Goal: Information Seeking & Learning: Understand process/instructions

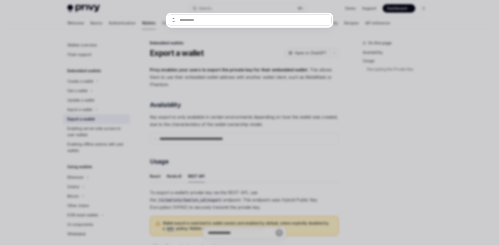
scroll to position [135, 0]
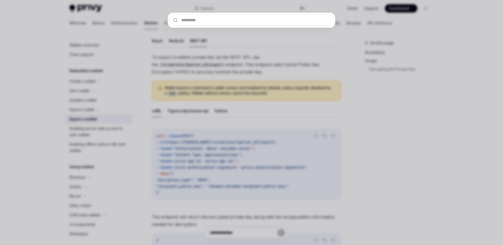
type textarea "*"
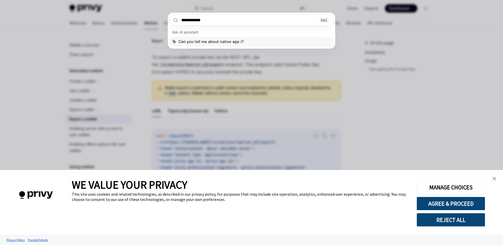
type input "**********"
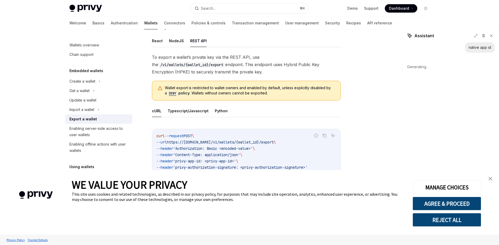
click at [491, 176] on link "close banner" at bounding box center [490, 178] width 10 height 10
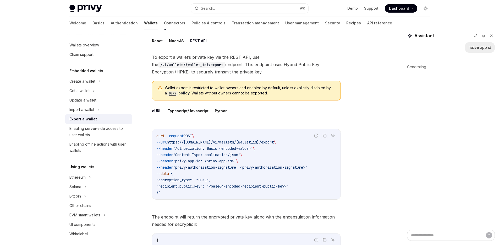
click at [474, 149] on div "native app id Generating." at bounding box center [451, 135] width 96 height 187
click at [239, 9] on button "Search... ⌘ K" at bounding box center [249, 8] width 117 height 9
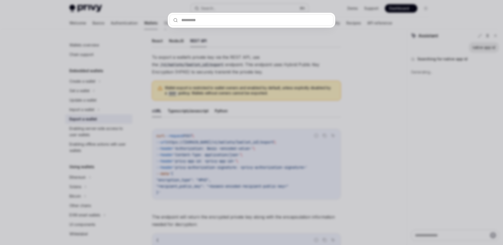
type textarea "*"
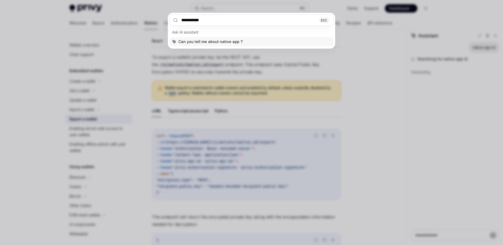
type input "**********"
type textarea "*"
type input "**********"
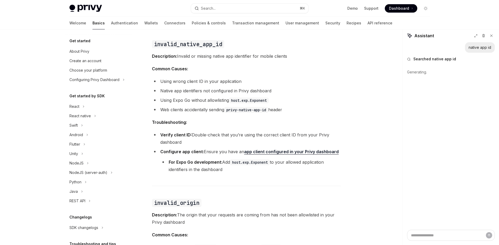
scroll to position [43, 0]
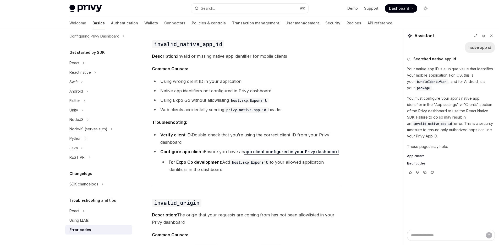
type textarea "*"
click at [271, 134] on li "Verify client ID: Double-check that you’re using the correct client ID from you…" at bounding box center [246, 138] width 189 height 15
click at [281, 134] on li "Verify client ID: Double-check that you’re using the correct client ID from you…" at bounding box center [246, 138] width 189 height 15
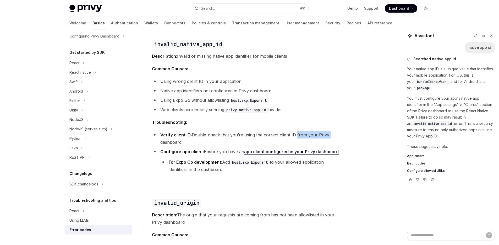
drag, startPoint x: 296, startPoint y: 134, endPoint x: 335, endPoint y: 137, distance: 39.1
click at [334, 137] on li "Verify client ID: Double-check that you’re using the correct client ID from you…" at bounding box center [246, 138] width 189 height 15
click at [338, 136] on li "Verify client ID: Double-check that you’re using the correct client ID from you…" at bounding box center [246, 138] width 189 height 15
click at [332, 168] on li "For Expo Go development: Add host.exp.Exponent to your allowed application iden…" at bounding box center [250, 165] width 180 height 15
click at [184, 152] on strong "Configure app client:" at bounding box center [181, 151] width 43 height 5
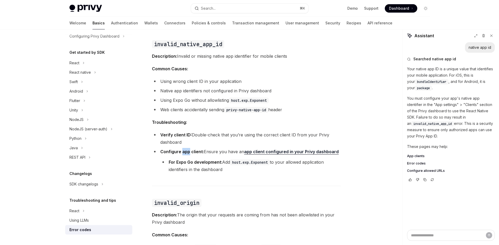
click at [184, 152] on strong "Configure app client:" at bounding box center [181, 151] width 43 height 5
click at [198, 152] on strong "Configure app client:" at bounding box center [181, 151] width 43 height 5
click at [210, 152] on li "Configure app client: Ensure you have an app client configured in your Privy da…" at bounding box center [246, 160] width 189 height 25
drag, startPoint x: 207, startPoint y: 151, endPoint x: 223, endPoint y: 152, distance: 16.2
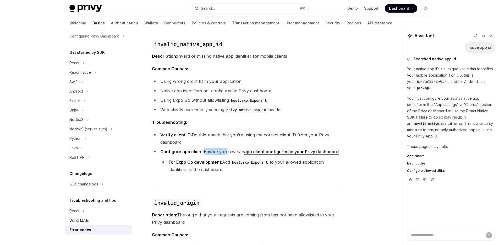
click at [223, 152] on li "Configure app client: Ensure you have an app client configured in your Privy da…" at bounding box center [246, 160] width 189 height 25
click at [227, 155] on li "Configure app client: Ensure you have an app client configured in your Privy da…" at bounding box center [246, 160] width 189 height 25
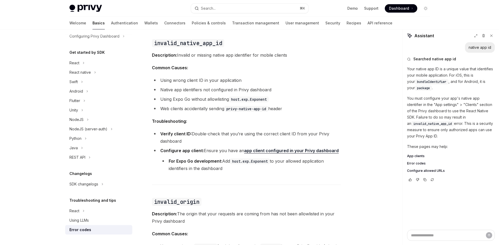
click at [183, 161] on strong "For Expo Go development:" at bounding box center [195, 160] width 53 height 5
click at [204, 162] on strong "For Expo Go development:" at bounding box center [195, 160] width 53 height 5
click at [246, 170] on li "For Expo Go development: Add host.exp.Exponent to your allowed application iden…" at bounding box center [250, 164] width 180 height 15
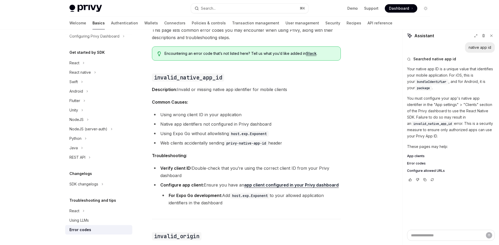
scroll to position [40, 0]
click at [321, 122] on li "Native app identifiers not configured in Privy dashboard" at bounding box center [246, 122] width 189 height 7
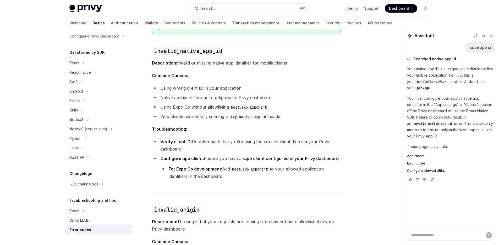
scroll to position [72, 0]
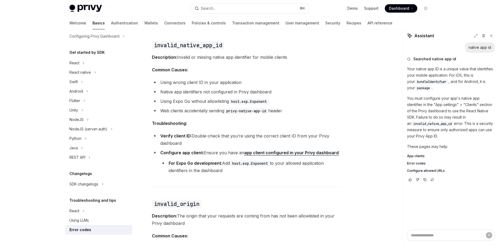
click at [302, 154] on link "app client configured in your Privy dashboard" at bounding box center [291, 152] width 95 height 5
click at [176, 83] on li "Using wrong client ID in your application" at bounding box center [246, 82] width 189 height 7
drag, startPoint x: 197, startPoint y: 83, endPoint x: 275, endPoint y: 89, distance: 78.8
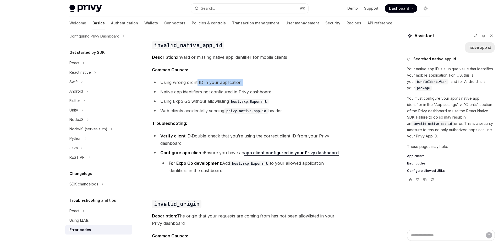
click at [267, 88] on ul "Using wrong client ID in your application Native app identifiers not configured…" at bounding box center [246, 97] width 189 height 36
click at [275, 89] on li "Native app identifiers not configured in Privy dashboard" at bounding box center [246, 91] width 189 height 7
drag, startPoint x: 166, startPoint y: 92, endPoint x: 212, endPoint y: 93, distance: 46.1
click at [208, 93] on li "Native app identifiers not configured in Privy dashboard" at bounding box center [246, 91] width 189 height 7
click at [212, 93] on li "Native app identifiers not configured in Privy dashboard" at bounding box center [246, 91] width 189 height 7
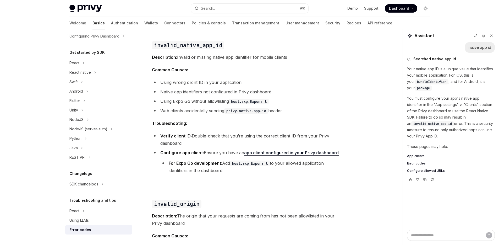
click at [194, 92] on li "Native app identifiers not configured in Privy dashboard" at bounding box center [246, 91] width 189 height 7
click at [231, 93] on li "Native app identifiers not configured in Privy dashboard" at bounding box center [246, 91] width 189 height 7
click at [218, 92] on li "Native app identifiers not configured in Privy dashboard" at bounding box center [246, 91] width 189 height 7
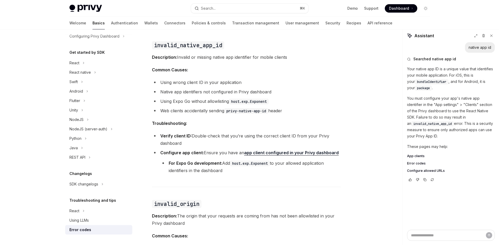
click at [242, 94] on li "Native app identifiers not configured in Privy dashboard" at bounding box center [246, 91] width 189 height 7
drag, startPoint x: 225, startPoint y: 90, endPoint x: 268, endPoint y: 93, distance: 42.8
click at [268, 93] on li "Native app identifiers not configured in Privy dashboard" at bounding box center [246, 91] width 189 height 7
click at [271, 93] on li "Native app identifiers not configured in Privy dashboard" at bounding box center [246, 91] width 189 height 7
click at [249, 99] on code "host.exp.Exponent" at bounding box center [249, 101] width 40 height 6
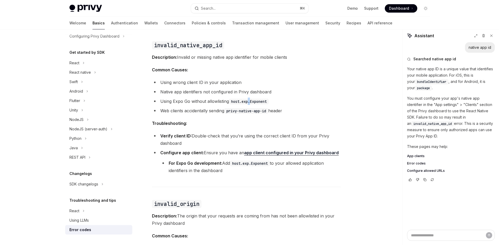
click at [249, 99] on code "host.exp.Exponent" at bounding box center [249, 101] width 40 height 6
drag, startPoint x: 275, startPoint y: 102, endPoint x: 258, endPoint y: 102, distance: 16.8
click at [275, 102] on li "Using Expo Go without allowlisting host.exp.Exponent" at bounding box center [246, 100] width 189 height 7
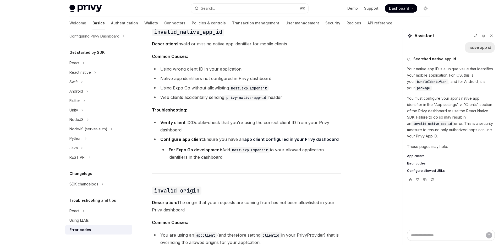
scroll to position [89, 0]
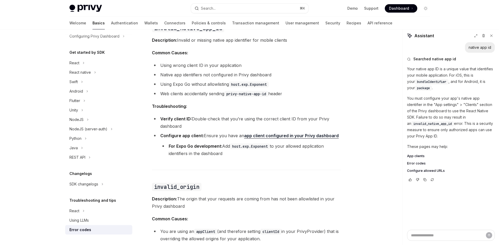
click at [200, 148] on strong "For Expo Go development:" at bounding box center [195, 145] width 53 height 5
click at [202, 145] on strong "For Expo Go development:" at bounding box center [195, 145] width 53 height 5
click at [181, 146] on strong "For Expo Go development:" at bounding box center [195, 145] width 53 height 5
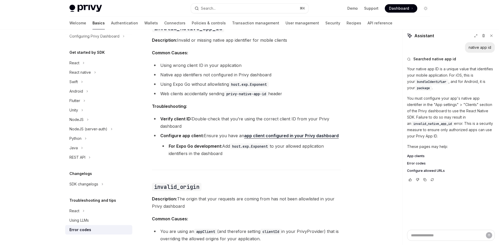
click at [190, 145] on strong "For Expo Go development:" at bounding box center [195, 145] width 53 height 5
click at [206, 146] on strong "For Expo Go development:" at bounding box center [195, 145] width 53 height 5
click at [236, 153] on li "For Expo Go development: Add host.exp.Exponent to your allowed application iden…" at bounding box center [250, 149] width 180 height 15
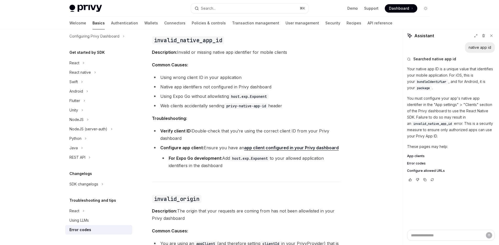
scroll to position [74, 0]
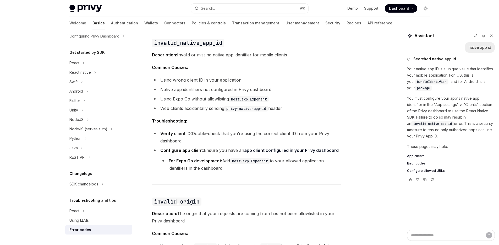
click at [213, 134] on li "Verify client ID: Double-check that you’re using the correct client ID from you…" at bounding box center [246, 137] width 189 height 15
click at [201, 134] on li "Verify client ID: Double-check that you’re using the correct client ID from you…" at bounding box center [246, 137] width 189 height 15
click at [215, 134] on li "Verify client ID: Double-check that you’re using the correct client ID from you…" at bounding box center [246, 137] width 189 height 15
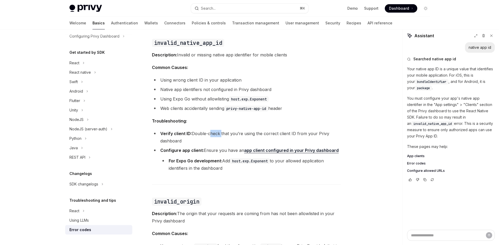
click at [215, 134] on li "Verify client ID: Double-check that you’re using the correct client ID from you…" at bounding box center [246, 137] width 189 height 15
drag, startPoint x: 246, startPoint y: 133, endPoint x: 310, endPoint y: 132, distance: 63.4
click at [306, 132] on li "Verify client ID: Double-check that you’re using the correct client ID from you…" at bounding box center [246, 137] width 189 height 15
click at [311, 133] on li "Verify client ID: Double-check that you’re using the correct client ID from you…" at bounding box center [246, 137] width 189 height 15
click at [293, 133] on li "Verify client ID: Double-check that you’re using the correct client ID from you…" at bounding box center [246, 137] width 189 height 15
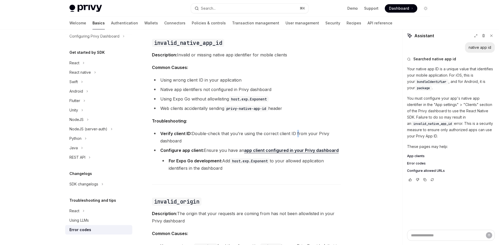
click at [293, 133] on li "Verify client ID: Double-check that you’re using the correct client ID from you…" at bounding box center [246, 137] width 189 height 15
click at [314, 134] on li "Verify client ID: Double-check that you’re using the correct client ID from you…" at bounding box center [246, 137] width 189 height 15
drag, startPoint x: 229, startPoint y: 109, endPoint x: 267, endPoint y: 107, distance: 38.0
click at [260, 107] on code "privy-native-app-id" at bounding box center [246, 109] width 44 height 6
click at [267, 107] on code "privy-native-app-id" at bounding box center [246, 109] width 44 height 6
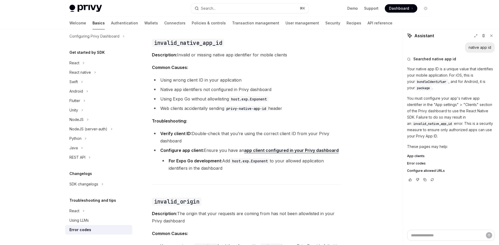
click at [234, 99] on code "host.exp.Exponent" at bounding box center [249, 99] width 40 height 6
click at [175, 98] on li "Using Expo Go without allowlisting host.exp.Exponent" at bounding box center [246, 98] width 189 height 7
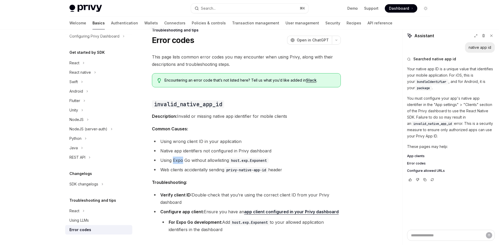
scroll to position [0, 0]
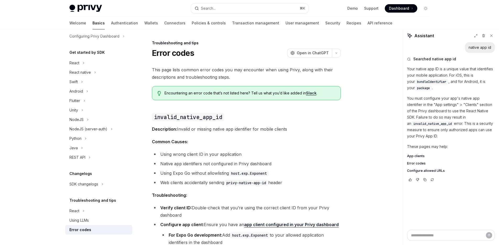
click at [285, 142] on span "Common Causes:" at bounding box center [246, 141] width 189 height 7
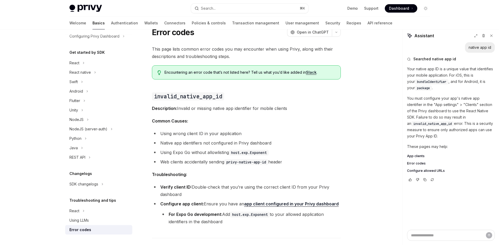
scroll to position [14, 0]
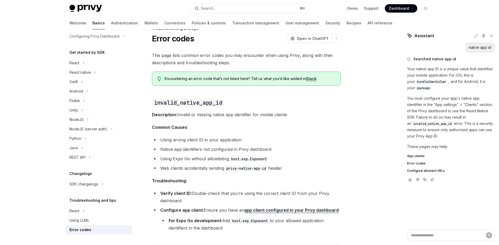
click at [416, 70] on p "Your native app ID is a unique value that identifies your mobile application. F…" at bounding box center [451, 78] width 88 height 25
click at [456, 71] on p "Your native app ID is a unique value that identifies your mobile application. F…" at bounding box center [451, 78] width 88 height 25
click at [445, 69] on p "Your native app ID is a unique value that identifies your mobile application. F…" at bounding box center [451, 78] width 88 height 25
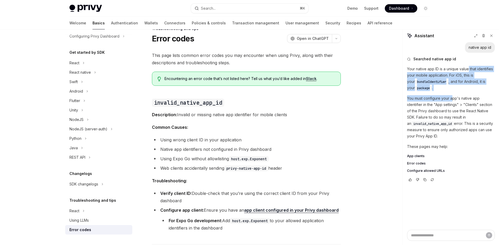
drag, startPoint x: 469, startPoint y: 69, endPoint x: 452, endPoint y: 100, distance: 35.9
click at [452, 100] on div "Your native app ID is a unique value that identifies your mobile application. F…" at bounding box center [451, 119] width 88 height 107
click at [452, 100] on p "You must configure your app's native app identifier in the "App settings" > "Cl…" at bounding box center [451, 117] width 88 height 44
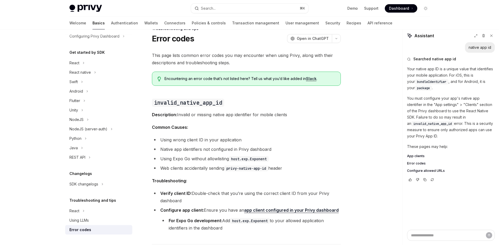
click at [430, 97] on p "You must configure your app's native app identifier in the "App settings" > "Cl…" at bounding box center [451, 117] width 88 height 44
drag, startPoint x: 447, startPoint y: 98, endPoint x: 491, endPoint y: 112, distance: 46.0
click at [487, 111] on p "You must configure your app's native app identifier in the "App settings" > "Cl…" at bounding box center [451, 117] width 88 height 44
click at [491, 112] on p "You must configure your app's native app identifier in the "App settings" > "Cl…" at bounding box center [451, 117] width 88 height 44
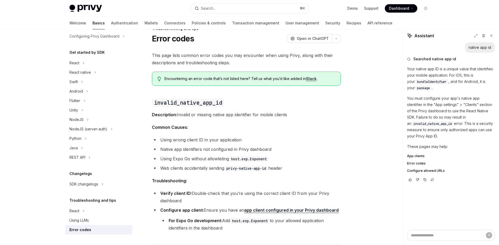
drag, startPoint x: 464, startPoint y: 107, endPoint x: 486, endPoint y: 117, distance: 24.2
click at [478, 118] on p "You must configure your app's native app identifier in the "App settings" > "Cl…" at bounding box center [451, 117] width 88 height 44
click at [487, 117] on p "You must configure your app's native app identifier in the "App settings" > "Cl…" at bounding box center [451, 117] width 88 height 44
click at [469, 110] on p "You must configure your app's native app identifier in the "App settings" > "Cl…" at bounding box center [451, 117] width 88 height 44
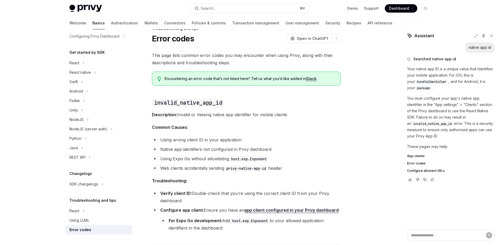
click at [483, 111] on p "You must configure your app's native app identifier in the "App settings" > "Cl…" at bounding box center [451, 117] width 88 height 44
drag, startPoint x: 465, startPoint y: 112, endPoint x: 476, endPoint y: 114, distance: 11.4
click at [476, 113] on p "You must configure your app's native app identifier in the "App settings" > "Cl…" at bounding box center [451, 117] width 88 height 44
drag, startPoint x: 477, startPoint y: 114, endPoint x: 476, endPoint y: 119, distance: 5.2
click at [478, 118] on p "You must configure your app's native app identifier in the "App settings" > "Cl…" at bounding box center [451, 117] width 88 height 44
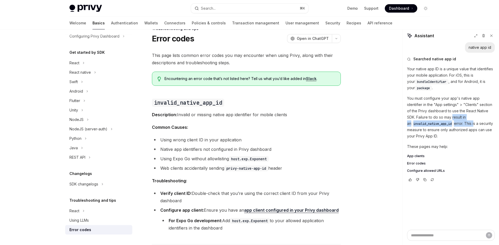
drag, startPoint x: 452, startPoint y: 116, endPoint x: 472, endPoint y: 125, distance: 21.6
click at [471, 125] on p "You must configure your app's native app identifier in the "App settings" > "Cl…" at bounding box center [451, 117] width 88 height 44
click at [476, 126] on p "You must configure your app's native app identifier in the "App settings" > "Cl…" at bounding box center [451, 117] width 88 height 44
click at [463, 124] on p "You must configure your app's native app identifier in the "App settings" > "Cl…" at bounding box center [451, 117] width 88 height 44
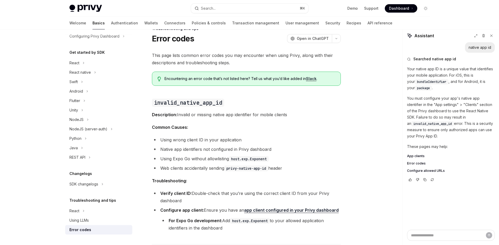
click at [478, 130] on p "You must configure your app's native app identifier in the "App settings" > "Cl…" at bounding box center [451, 117] width 88 height 44
click at [477, 135] on p "You must configure your app's native app identifier in the "App settings" > "Cl…" at bounding box center [451, 117] width 88 height 44
click at [245, 117] on span "Description: Invalid or missing native app identifier for mobile clients" at bounding box center [246, 114] width 189 height 7
drag, startPoint x: 202, startPoint y: 113, endPoint x: 285, endPoint y: 114, distance: 83.0
click at [281, 114] on span "Description: Invalid or missing native app identifier for mobile clients" at bounding box center [246, 114] width 189 height 7
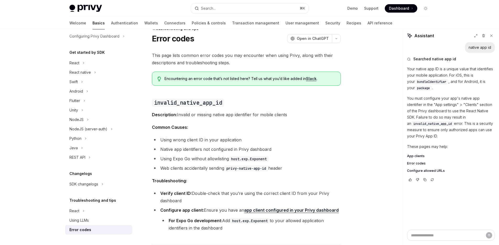
click at [286, 114] on span "Description: Invalid or missing native app identifier for mobile clients" at bounding box center [246, 114] width 189 height 7
click at [214, 114] on span "Description: Invalid or missing native app identifier for mobile clients" at bounding box center [246, 114] width 189 height 7
click at [180, 141] on li "Using wrong client ID in your application" at bounding box center [246, 139] width 189 height 7
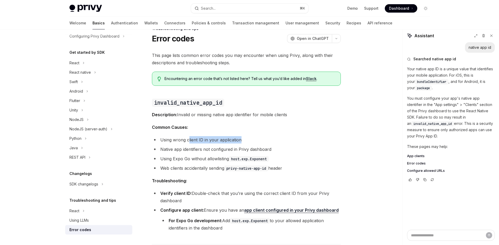
drag, startPoint x: 189, startPoint y: 138, endPoint x: 247, endPoint y: 141, distance: 57.7
click at [246, 141] on li "Using wrong client ID in your application" at bounding box center [246, 139] width 189 height 7
click at [253, 141] on li "Using wrong client ID in your application" at bounding box center [246, 139] width 189 height 7
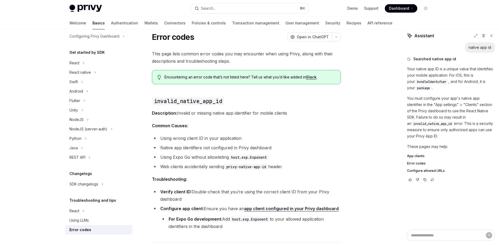
scroll to position [16, 0]
click at [187, 149] on li "Native app identifiers not configured in Privy dashboard" at bounding box center [246, 146] width 189 height 7
click at [188, 146] on li "Native app identifiers not configured in Privy dashboard" at bounding box center [246, 146] width 189 height 7
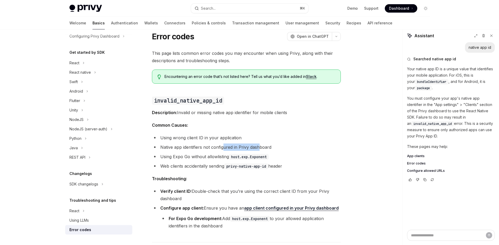
drag, startPoint x: 226, startPoint y: 148, endPoint x: 268, endPoint y: 150, distance: 41.7
click at [263, 150] on li "Native app identifiers not configured in Privy dashboard" at bounding box center [246, 146] width 189 height 7
click at [272, 150] on li "Native app identifiers not configured in Privy dashboard" at bounding box center [246, 146] width 189 height 7
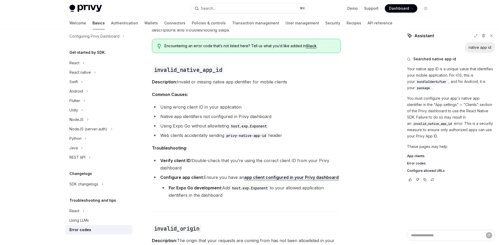
scroll to position [47, 0]
drag, startPoint x: 228, startPoint y: 135, endPoint x: 270, endPoint y: 136, distance: 41.9
click at [268, 136] on code "privy-native-app-id" at bounding box center [246, 135] width 44 height 6
copy code "privy-native-app-id"
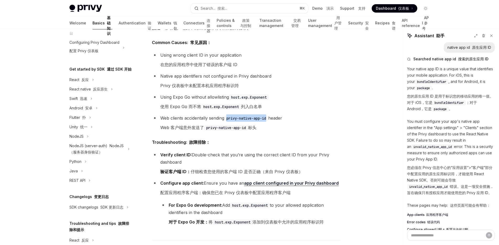
scroll to position [149, 0]
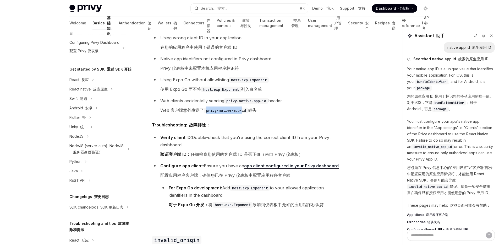
drag, startPoint x: 208, startPoint y: 110, endPoint x: 246, endPoint y: 113, distance: 38.6
click at [246, 112] on code "privy-native-app-id" at bounding box center [226, 110] width 44 height 6
click at [248, 113] on code "privy-native-app-id" at bounding box center [226, 110] width 44 height 6
click at [224, 108] on code "privy-native-app-id" at bounding box center [226, 110] width 44 height 6
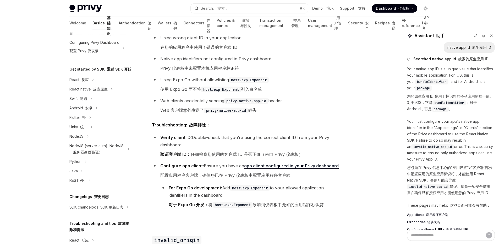
drag, startPoint x: 250, startPoint y: 112, endPoint x: 238, endPoint y: 112, distance: 11.8
click at [248, 112] on code "privy-native-app-id" at bounding box center [226, 110] width 44 height 6
click at [227, 109] on code "privy-native-app-id" at bounding box center [226, 110] width 44 height 6
copy code "native"
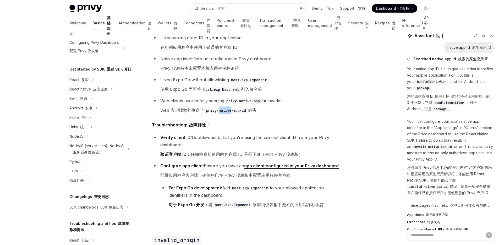
click at [174, 88] on font "使用 Expo Go 而不将 host.exp.Exponent 列入白名单" at bounding box center [211, 88] width 102 height 5
click at [183, 88] on font "使用 Expo Go 而不将 host.exp.Exponent 列入白名单" at bounding box center [211, 88] width 102 height 5
click at [174, 89] on font "使用 Expo Go 而不将 host.exp.Exponent 列入白名单" at bounding box center [211, 88] width 102 height 5
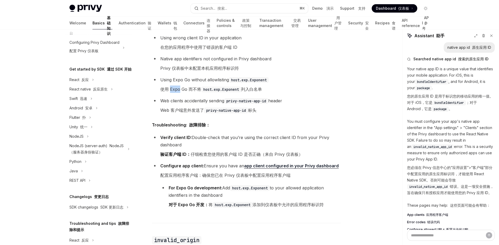
copy font "Expo"
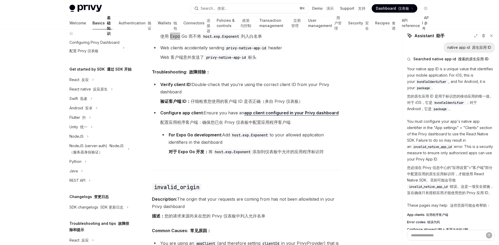
scroll to position [204, 0]
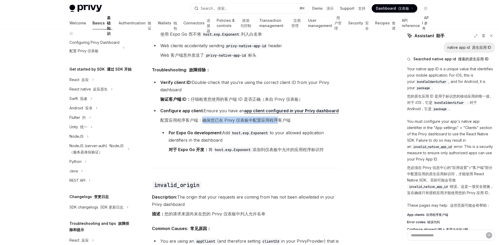
drag, startPoint x: 200, startPoint y: 119, endPoint x: 281, endPoint y: 120, distance: 80.9
click at [277, 120] on font "配置应用程序客户端：确保您已在 Privy 仪表板中配置应用程序客户端" at bounding box center [225, 119] width 130 height 5
click at [288, 121] on font "配置应用程序客户端：确保您已在 Privy 仪表板中配置应用程序客户端" at bounding box center [225, 119] width 130 height 5
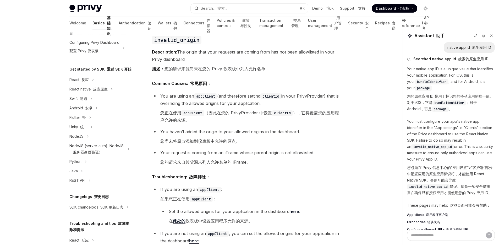
scroll to position [351, 0]
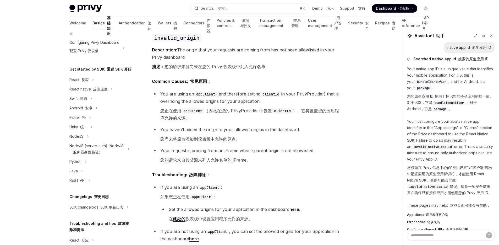
drag, startPoint x: 221, startPoint y: 112, endPoint x: 303, endPoint y: 115, distance: 82.0
click at [301, 115] on font "您正在使用 appClient （因此在您的 PrivyProvider 中设置 clientId ），它将覆盖您的应用程序允许的来源。" at bounding box center [250, 114] width 180 height 15
click at [305, 115] on font "您正在使用 appClient （因此在您的 PrivyProvider 中设置 clientId ），它将覆盖您的应用程序允许的来源。" at bounding box center [250, 114] width 180 height 15
click at [284, 111] on code "clientId" at bounding box center [282, 111] width 21 height 6
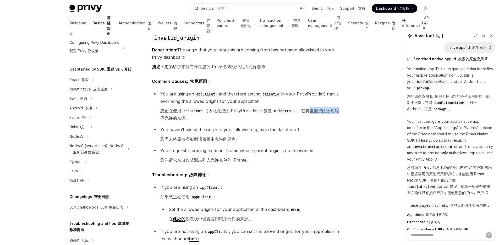
drag, startPoint x: 310, startPoint y: 111, endPoint x: 343, endPoint y: 114, distance: 33.7
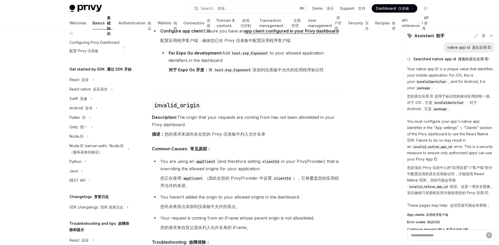
scroll to position [283, 0]
drag, startPoint x: 434, startPoint y: 172, endPoint x: 477, endPoint y: 182, distance: 44.0
click at [477, 182] on font "您必须在 Privy 信息中心的“应用设置”>“客户端”部分中配置应用的原生应用标识符，才能使用 React Native SDK。否则可能会导致 inval…" at bounding box center [451, 179] width 88 height 31
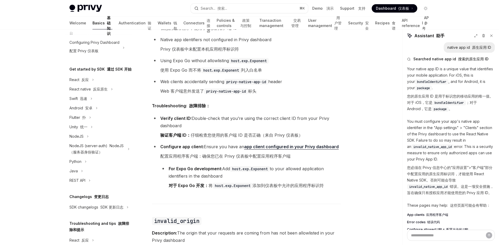
click at [435, 97] on font "您的原生应用 ID 是用于标识您的移动应用的唯一值。对于 iOS，它是 bundleIdentifier ；对于 Android，它是 package 。" at bounding box center [450, 102] width 86 height 17
drag, startPoint x: 426, startPoint y: 96, endPoint x: 462, endPoint y: 98, distance: 35.7
click at [462, 98] on font "您的原生应用 ID 是用于标识您的移动应用的唯一值。对于 iOS，它是 bundleIdentifier ；对于 Android，它是 package 。" at bounding box center [450, 102] width 86 height 17
click at [464, 98] on font "您的原生应用 ID 是用于标识您的移动应用的唯一值。对于 iOS，它是 bundleIdentifier ；对于 Android，它是 package 。" at bounding box center [451, 102] width 88 height 19
click at [448, 102] on span "bundleIdentifier" at bounding box center [448, 103] width 29 height 4
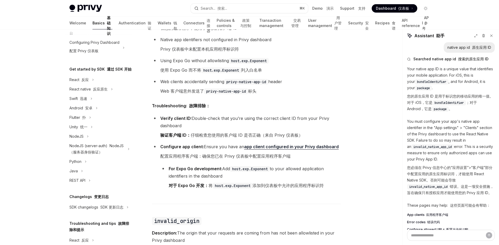
click at [449, 101] on span "bundleIdentifier" at bounding box center [448, 103] width 29 height 4
click at [463, 102] on span "bundleIdentifier" at bounding box center [448, 103] width 29 height 4
click at [446, 166] on font "您必须在 Privy 信息中心的“应用设置”>“客户端”部分中配置应用的原生应用标识符，才能使用 React Native SDK。否则可能会导致 inval…" at bounding box center [450, 180] width 87 height 30
drag, startPoint x: 434, startPoint y: 168, endPoint x: 486, endPoint y: 169, distance: 52.4
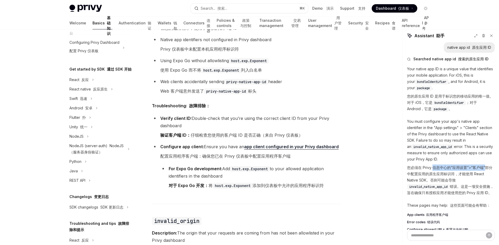
click at [486, 169] on font "您必须在 Privy 信息中心的“应用设置”>“客户端”部分中配置应用的原生应用标识符，才能使用 React Native SDK。否则可能会导致 inval…" at bounding box center [450, 180] width 87 height 30
click at [466, 172] on font "您必须在 Privy 信息中心的“应用设置”>“客户端”部分中配置应用的原生应用标识符，才能使用 React Native SDK。否则可能会导致 inval…" at bounding box center [450, 180] width 87 height 30
drag, startPoint x: 412, startPoint y: 174, endPoint x: 472, endPoint y: 173, distance: 59.2
click at [460, 174] on font "您必须在 Privy 信息中心的“应用设置”>“客户端”部分中配置应用的原生应用标识符，才能使用 React Native SDK。否则可能会导致 inval…" at bounding box center [450, 180] width 87 height 30
click at [472, 173] on font "您必须在 Privy 信息中心的“应用设置”>“客户端”部分中配置应用的原生应用标识符，才能使用 React Native SDK。否则可能会导致 inval…" at bounding box center [450, 180] width 87 height 30
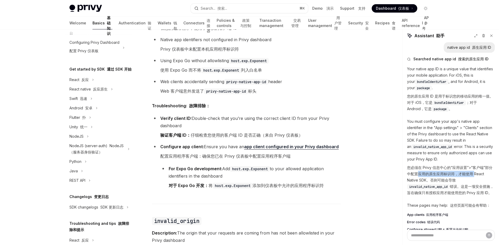
drag, startPoint x: 422, startPoint y: 174, endPoint x: 479, endPoint y: 174, distance: 56.6
click at [478, 174] on font "您必须在 Privy 信息中心的“应用设置”>“客户端”部分中配置应用的原生应用标识符，才能使用 React Native SDK。否则可能会导致 inval…" at bounding box center [450, 180] width 87 height 30
click at [479, 174] on font "您必须在 Privy 信息中心的“应用设置”>“客户端”部分中配置应用的原生应用标识符，才能使用 React Native SDK。否则可能会导致 inval…" at bounding box center [450, 180] width 87 height 30
drag, startPoint x: 429, startPoint y: 179, endPoint x: 459, endPoint y: 178, distance: 29.1
click at [456, 179] on font "您必须在 Privy 信息中心的“应用设置”>“客户端”部分中配置应用的原生应用标识符，才能使用 React Native SDK。否则可能会导致 inval…" at bounding box center [450, 180] width 87 height 30
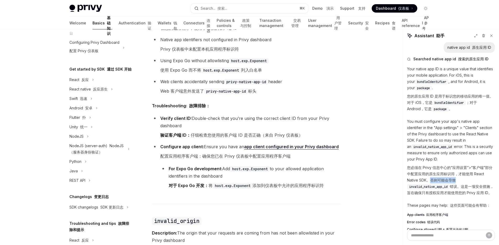
click at [459, 178] on font "您必须在 Privy 信息中心的“应用设置”>“客户端”部分中配置应用的原生应用标识符，才能使用 React Native SDK。否则可能会导致 inval…" at bounding box center [451, 179] width 88 height 31
drag, startPoint x: 452, startPoint y: 182, endPoint x: 468, endPoint y: 183, distance: 16.3
click at [468, 183] on font "您必须在 Privy 信息中心的“应用设置”>“客户端”部分中配置应用的原生应用标识符，才能使用 React Native SDK。否则可能会导致 inval…" at bounding box center [451, 179] width 88 height 31
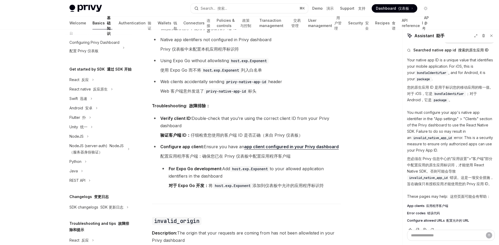
scroll to position [10, 0]
click at [454, 185] on font "您必须在 Privy 信息中心的“应用设置”>“客户端”部分中配置应用的原生应用标识符，才能使用 React Native SDK。否则可能会导致 inval…" at bounding box center [451, 169] width 88 height 31
drag, startPoint x: 437, startPoint y: 182, endPoint x: 468, endPoint y: 182, distance: 30.4
click at [467, 182] on font "您必须在 Privy 信息中心的“应用设置”>“客户端”部分中配置应用的原生应用标识符，才能使用 React Native SDK。否则可能会导致 inval…" at bounding box center [450, 170] width 87 height 30
click at [470, 182] on font "您必须在 Privy 信息中心的“应用设置”>“客户端”部分中配置应用的原生应用标识符，才能使用 React Native SDK。否则可能会导致 inval…" at bounding box center [450, 170] width 87 height 30
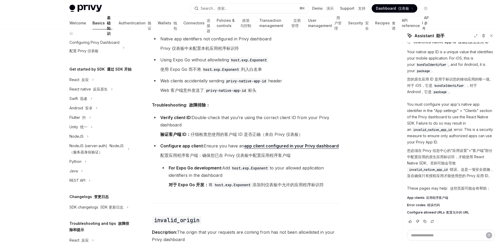
scroll to position [169, 0]
click at [462, 178] on font "您必须在 Privy 信息中心的“应用设置”>“客户端”部分中配置应用的原生应用标识符，才能使用 React Native SDK。否则可能会导致 inval…" at bounding box center [451, 162] width 88 height 31
click at [445, 170] on font "您必须在 Privy 信息中心的“应用设置”>“客户端”部分中配置应用的原生应用标识符，才能使用 React Native SDK。否则可能会导致 inval…" at bounding box center [450, 163] width 87 height 30
click at [213, 6] on div "Search... 搜索..." at bounding box center [214, 8] width 26 height 6
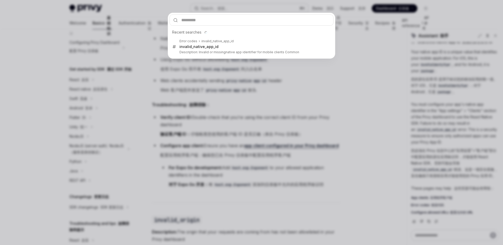
type input "**********"
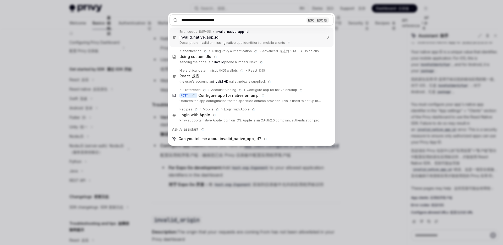
type textarea "*"
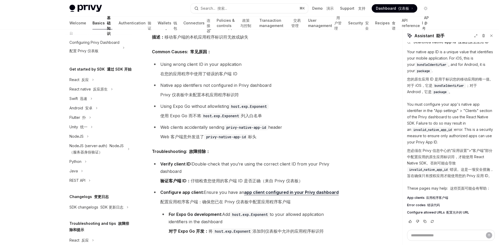
scroll to position [123, 0]
click at [248, 137] on code "privy-native-app-id" at bounding box center [226, 137] width 44 height 6
drag, startPoint x: 249, startPoint y: 137, endPoint x: 208, endPoint y: 136, distance: 41.4
click at [208, 136] on code "privy-native-app-id" at bounding box center [226, 137] width 44 height 6
copy code "privy-native-app-id"
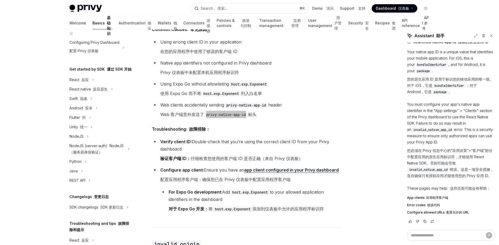
scroll to position [146, 0]
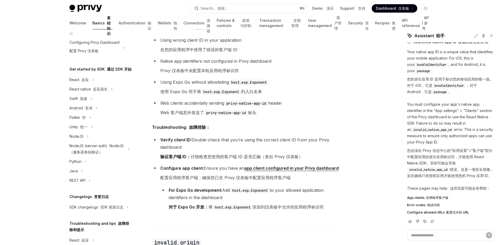
click at [418, 101] on p "You must configure your app's native app identifier in the "App settings" > "Cl…" at bounding box center [451, 141] width 88 height 80
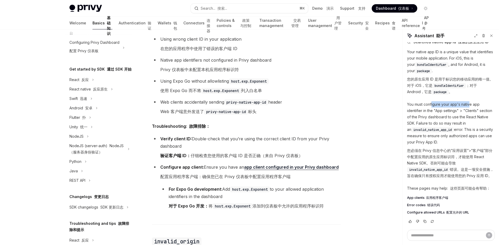
drag, startPoint x: 432, startPoint y: 98, endPoint x: 471, endPoint y: 98, distance: 39.0
click at [471, 101] on p "You must configure your app's native app identifier in the "App settings" > "Cl…" at bounding box center [451, 141] width 88 height 80
click at [473, 101] on p "You must configure your app's native app identifier in the "App settings" > "Cl…" at bounding box center [451, 141] width 88 height 80
click at [476, 101] on p "You must configure your app's native app identifier in the "App settings" > "Cl…" at bounding box center [451, 141] width 88 height 80
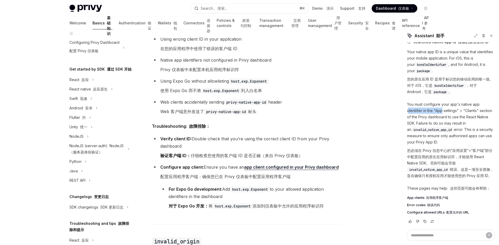
drag, startPoint x: 413, startPoint y: 104, endPoint x: 446, endPoint y: 106, distance: 33.0
click at [445, 106] on p "You must configure your app's native app identifier in the "App settings" > "Cl…" at bounding box center [451, 141] width 88 height 80
click at [448, 105] on p "You must configure your app's native app identifier in the "App settings" > "Cl…" at bounding box center [451, 141] width 88 height 80
click at [451, 104] on p "You must configure your app's native app identifier in the "App settings" > "Cl…" at bounding box center [451, 141] width 88 height 80
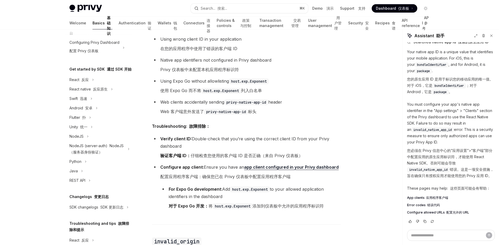
click at [470, 104] on p "You must configure your app's native app identifier in the "App settings" > "Cl…" at bounding box center [451, 141] width 88 height 80
click at [411, 111] on p "You must configure your app's native app identifier in the "App settings" > "Cl…" at bounding box center [451, 141] width 88 height 80
click at [435, 110] on p "You must configure your app's native app identifier in the "App settings" > "Cl…" at bounding box center [451, 141] width 88 height 80
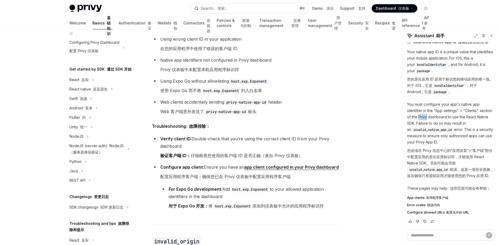
click at [435, 110] on p "You must configure your app's native app identifier in the "App settings" > "Cl…" at bounding box center [451, 141] width 88 height 80
click at [428, 148] on font "您必须在 Privy 信息中心的“应用设置”>“客户端”部分中配置应用的原生应用标识符，才能使用 React Native SDK。否则可能会导致 inval…" at bounding box center [450, 163] width 87 height 30
drag, startPoint x: 428, startPoint y: 144, endPoint x: 436, endPoint y: 143, distance: 7.9
click at [428, 148] on font "您必须在 Privy 信息中心的“应用设置”>“客户端”部分中配置应用的原生应用标识符，才能使用 React Native SDK。否则可能会导致 inval…" at bounding box center [450, 163] width 87 height 30
click at [454, 148] on font "您必须在 Privy 信息中心的“应用设置”>“客户端”部分中配置应用的原生应用标识符，才能使用 React Native SDK。否则可能会导致 inval…" at bounding box center [450, 163] width 87 height 30
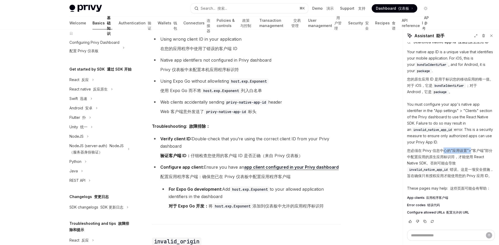
drag, startPoint x: 444, startPoint y: 144, endPoint x: 471, endPoint y: 146, distance: 26.2
click at [471, 148] on font "您必须在 Privy 信息中心的“应用设置”>“客户端”部分中配置应用的原生应用标识符，才能使用 React Native SDK。否则可能会导致 inval…" at bounding box center [450, 163] width 87 height 30
drag, startPoint x: 446, startPoint y: 150, endPoint x: 483, endPoint y: 150, distance: 36.9
click at [483, 150] on font "您必须在 Privy 信息中心的“应用设置”>“客户端”部分中配置应用的原生应用标识符，才能使用 React Native SDK。否则可能会导致 inval…" at bounding box center [450, 163] width 87 height 30
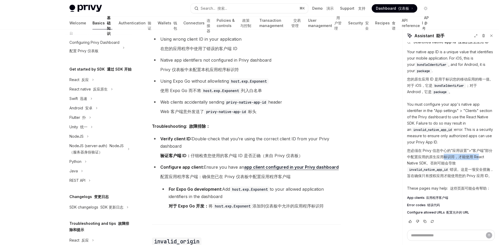
drag, startPoint x: 430, startPoint y: 156, endPoint x: 467, endPoint y: 159, distance: 36.6
click at [467, 159] on font "您必须在 Privy 信息中心的“应用设置”>“客户端”部分中配置应用的原生应用标识符，才能使用 React Native SDK。否则可能会导致 inval…" at bounding box center [451, 162] width 88 height 31
drag, startPoint x: 467, startPoint y: 159, endPoint x: 456, endPoint y: 161, distance: 11.2
click at [466, 159] on font "您必须在 Privy 信息中心的“应用设置”>“客户端”部分中配置应用的原生应用标识符，才能使用 React Native SDK。否则可能会导致 inval…" at bounding box center [451, 162] width 88 height 31
drag, startPoint x: 449, startPoint y: 162, endPoint x: 463, endPoint y: 162, distance: 13.9
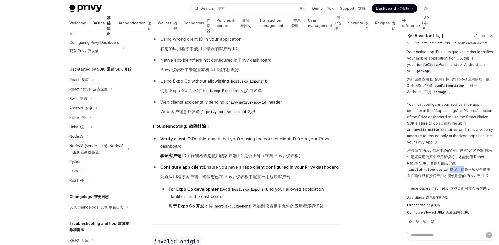
click at [463, 162] on font "您必须在 Privy 信息中心的“应用设置”>“客户端”部分中配置应用的原生应用标识符，才能使用 React Native SDK。否则可能会导致 inval…" at bounding box center [450, 163] width 87 height 30
click at [468, 158] on font "您必须在 Privy 信息中心的“应用设置”>“客户端”部分中配置应用的原生应用标识符，才能使用 React Native SDK。否则可能会导致 inval…" at bounding box center [451, 162] width 88 height 31
click at [482, 149] on font "您必须在 Privy 信息中心的“应用设置”>“客户端”部分中配置应用的原生应用标识符，才能使用 React Native SDK。否则可能会导致 inval…" at bounding box center [450, 163] width 87 height 30
click at [482, 150] on font "您必须在 Privy 信息中心的“应用设置”>“客户端”部分中配置应用的原生应用标识符，才能使用 React Native SDK。否则可能会导致 inval…" at bounding box center [450, 163] width 87 height 30
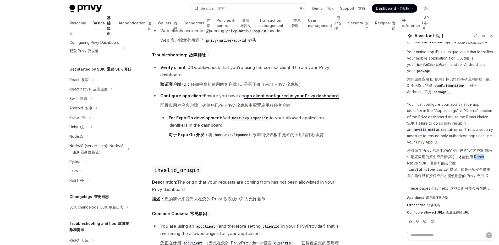
scroll to position [222, 0]
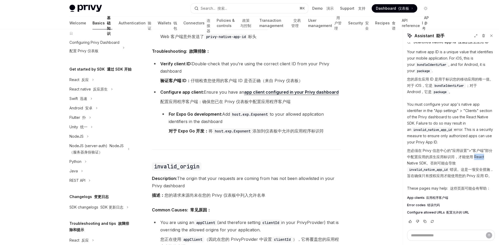
click at [481, 199] on span "App clients 应用程序客户端" at bounding box center [451, 197] width 88 height 4
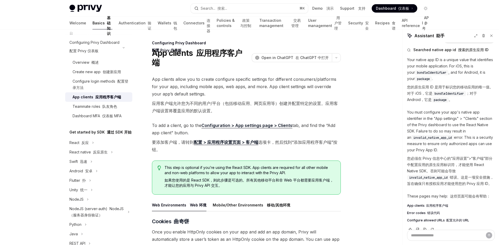
scroll to position [23, 0]
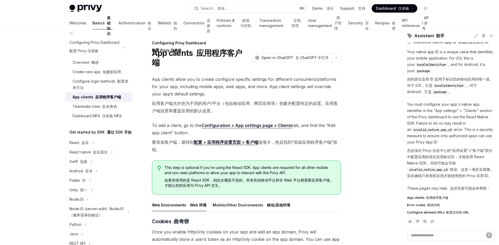
click at [456, 211] on font "配置允许的 URL" at bounding box center [457, 212] width 23 height 4
type textarea "*"
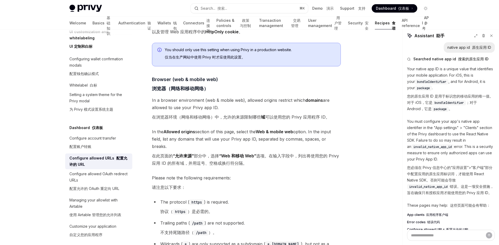
scroll to position [127, 0]
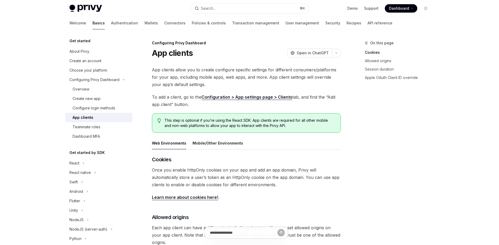
type textarea "*"
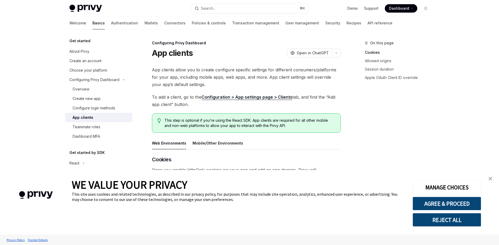
click at [492, 179] on link "close banner" at bounding box center [490, 178] width 10 height 10
